Goal: Navigation & Orientation: Go to known website

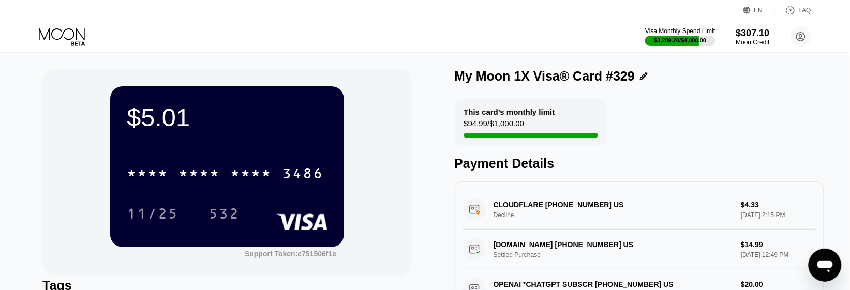
click at [79, 35] on icon at bounding box center [63, 37] width 48 height 18
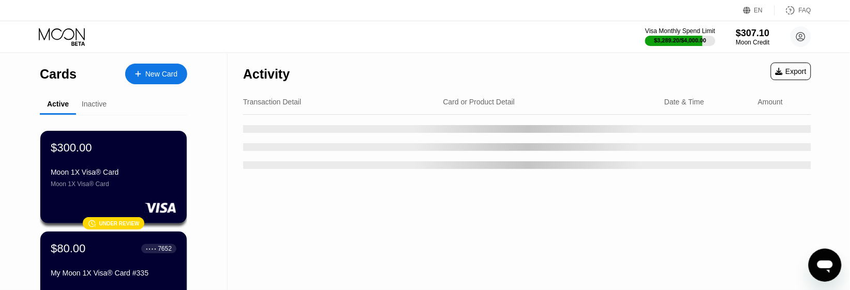
scroll to position [129, 0]
